Goal: Find contact information: Obtain details needed to contact an individual or organization

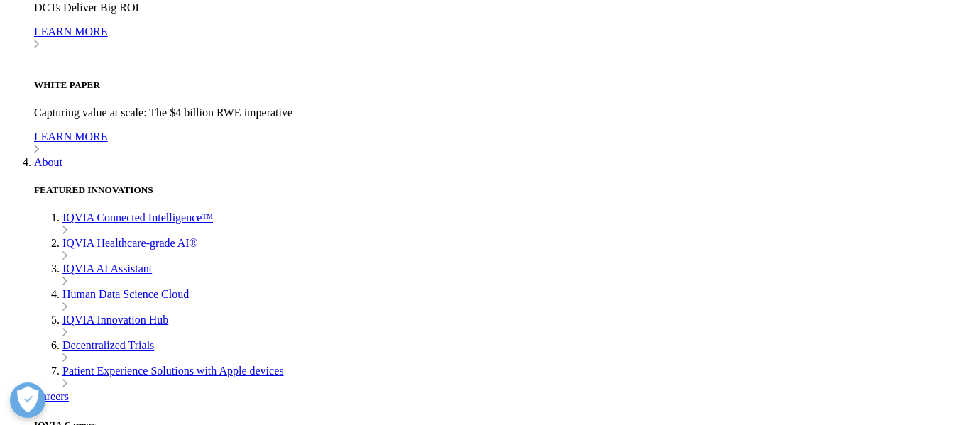
scroll to position [3778, 0]
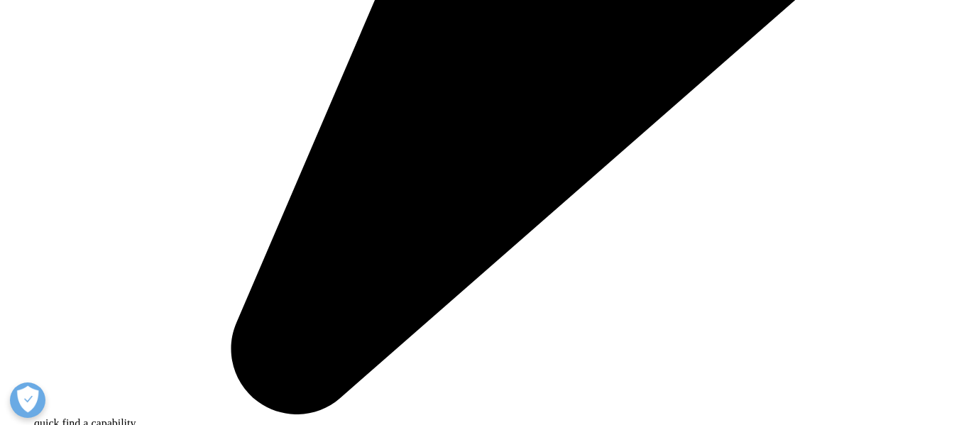
drag, startPoint x: 528, startPoint y: 373, endPoint x: 867, endPoint y: 397, distance: 340.1
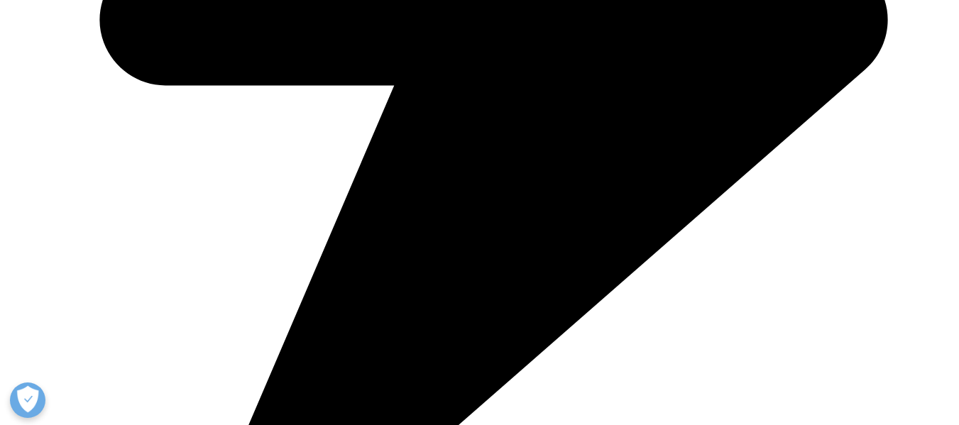
scroll to position [3636, 0]
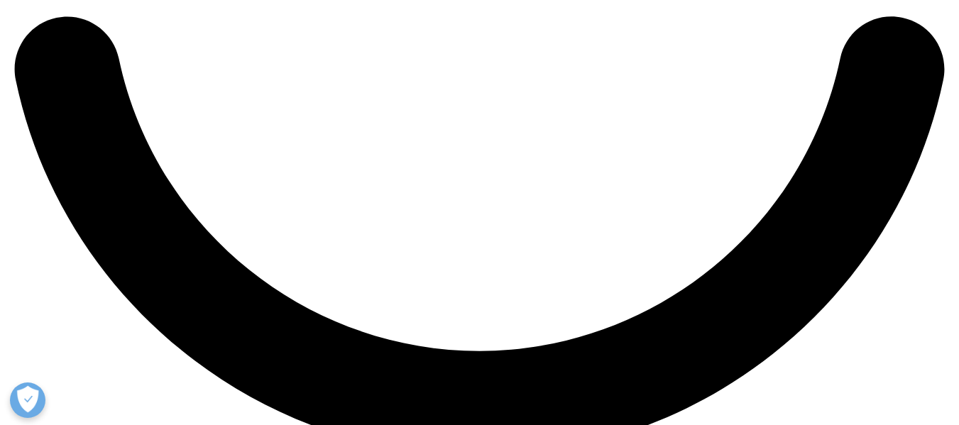
scroll to position [2389, 0]
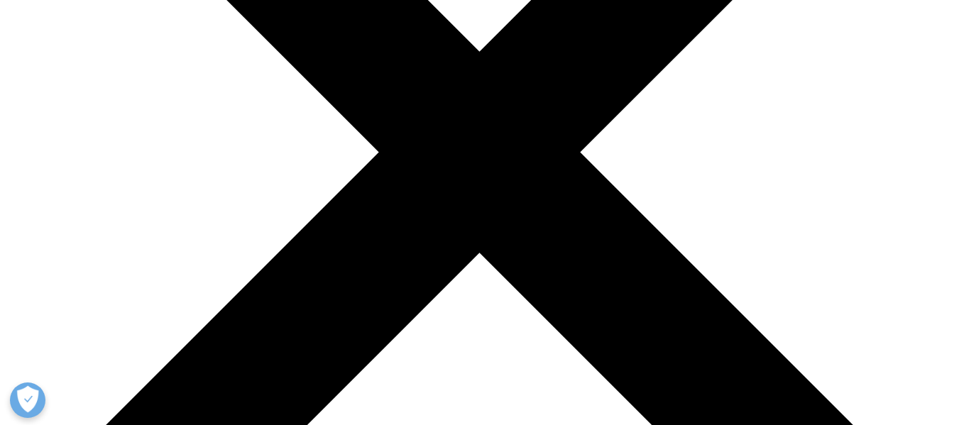
scroll to position [284, 0]
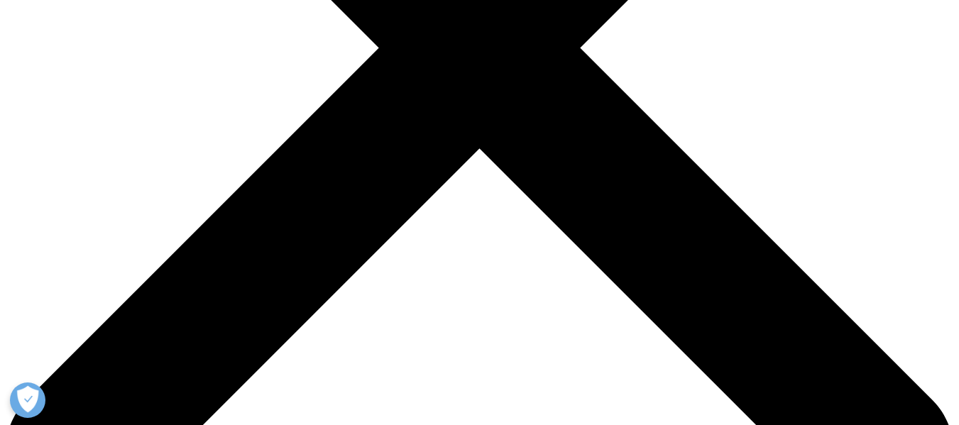
scroll to position [426, 0]
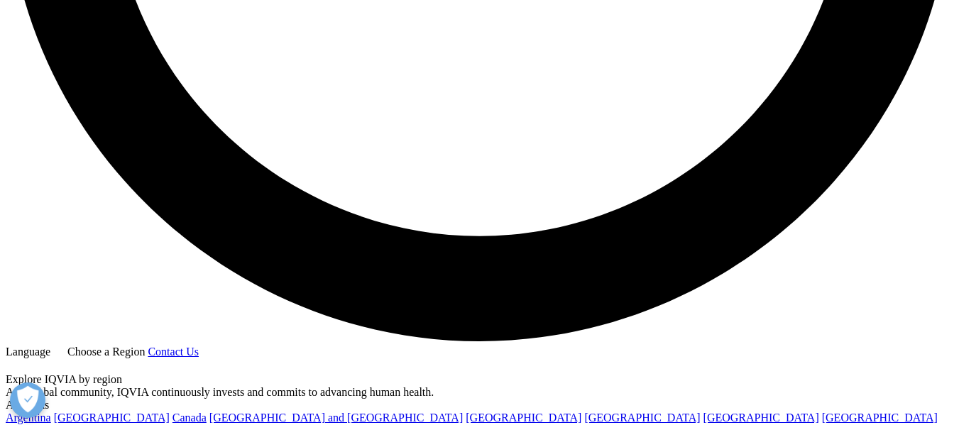
scroll to position [2531, 0]
